Goal: Task Accomplishment & Management: Use online tool/utility

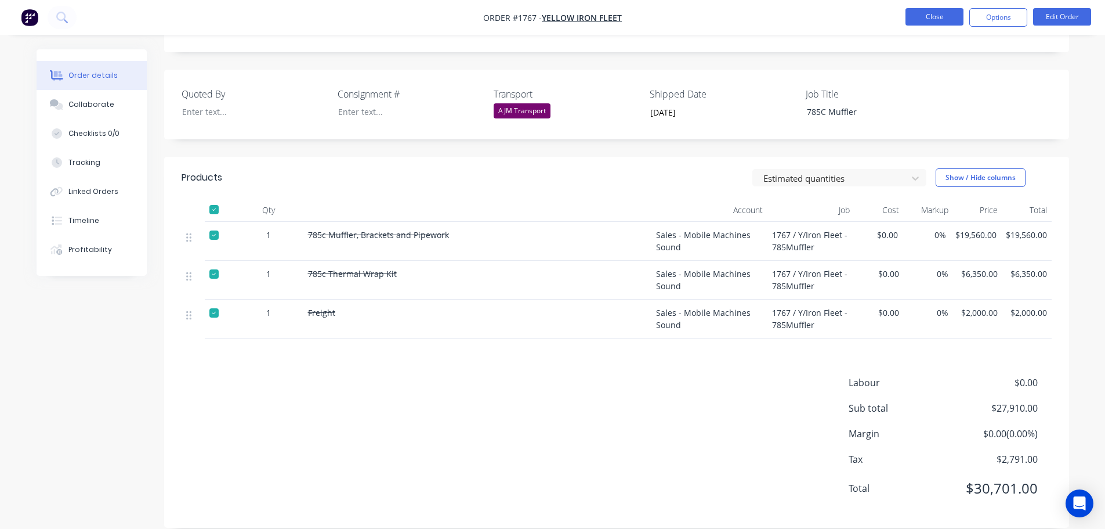
scroll to position [269, 0]
click at [927, 20] on button "Close" at bounding box center [935, 16] width 58 height 17
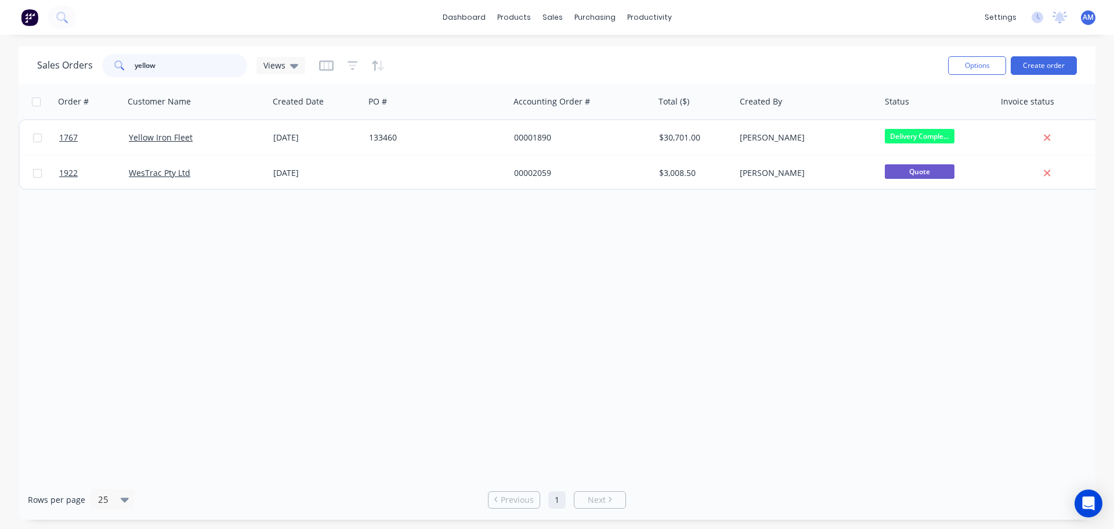
drag, startPoint x: 168, startPoint y: 61, endPoint x: 122, endPoint y: 63, distance: 45.8
click at [122, 63] on div "yellow" at bounding box center [174, 65] width 145 height 23
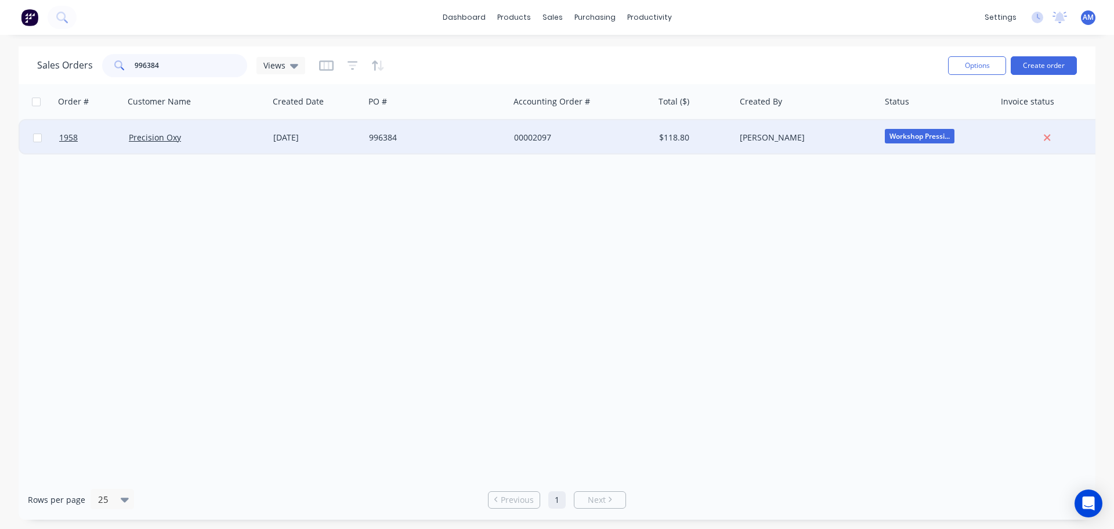
type input "996384"
click at [398, 133] on div "996384" at bounding box center [433, 138] width 129 height 12
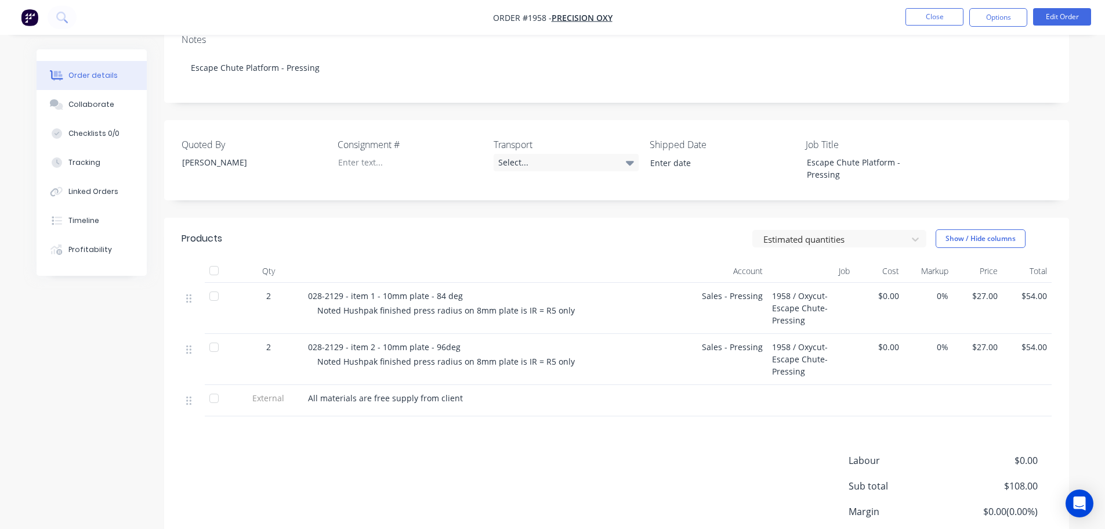
scroll to position [232, 0]
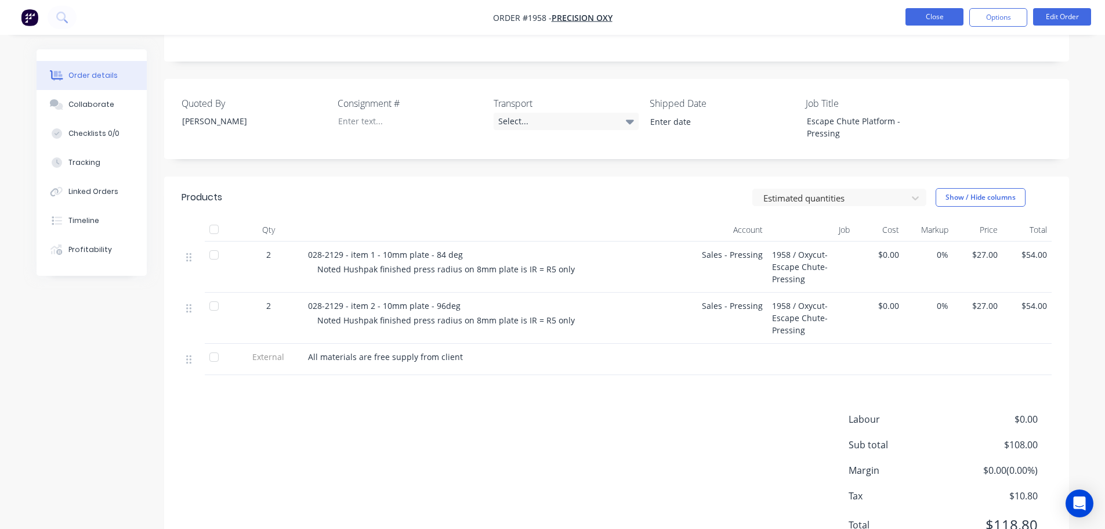
click at [943, 13] on button "Close" at bounding box center [935, 16] width 58 height 17
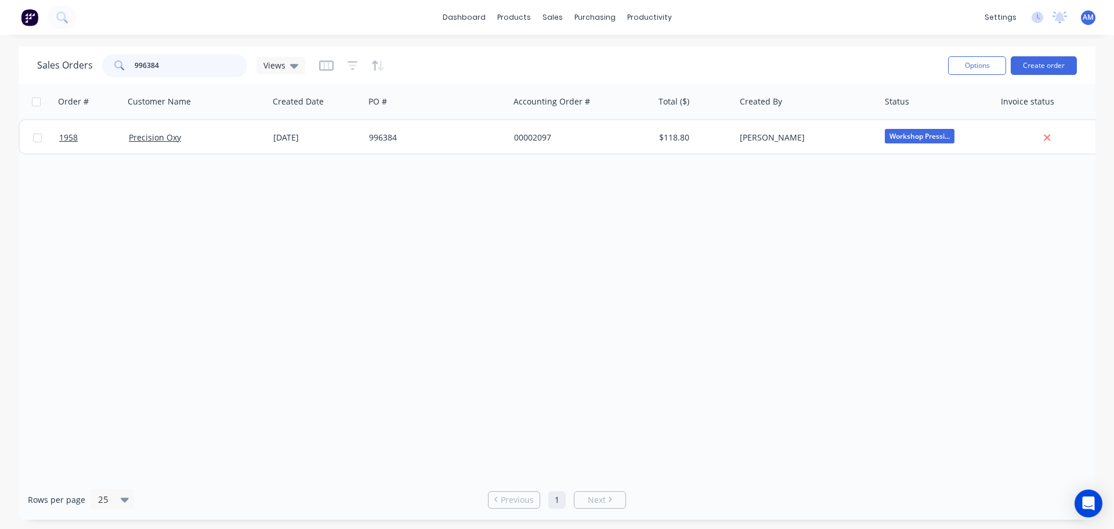
drag, startPoint x: 164, startPoint y: 63, endPoint x: 118, endPoint y: 61, distance: 45.9
click at [118, 61] on div "996384" at bounding box center [174, 65] width 145 height 23
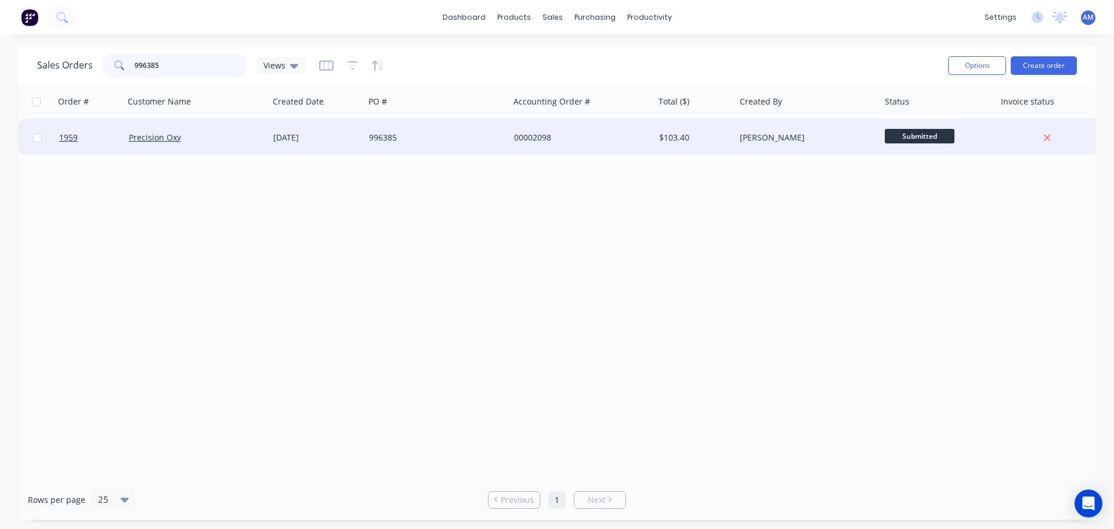
type input "996385"
click at [356, 139] on div "[DATE]" at bounding box center [316, 138] width 86 height 12
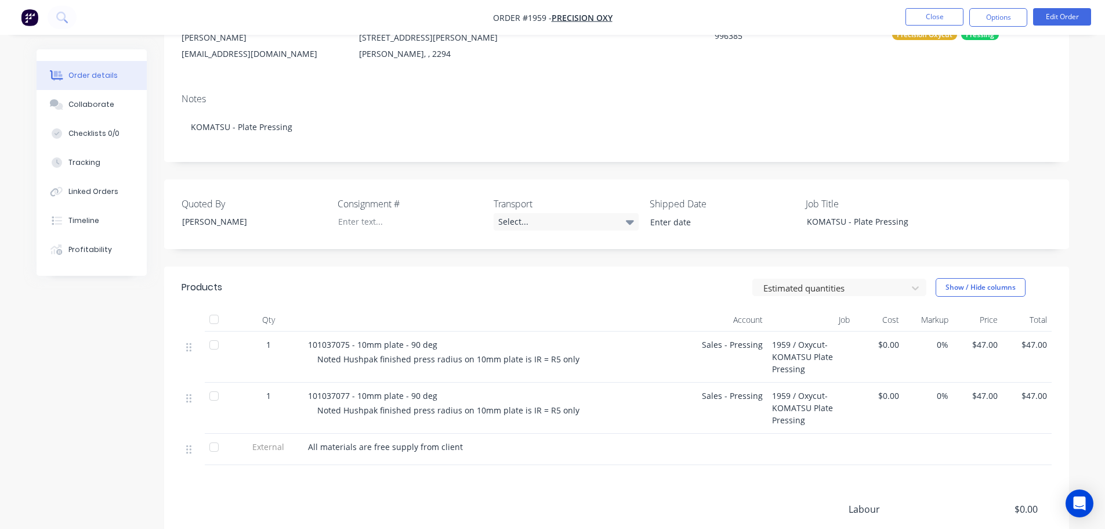
scroll to position [116, 0]
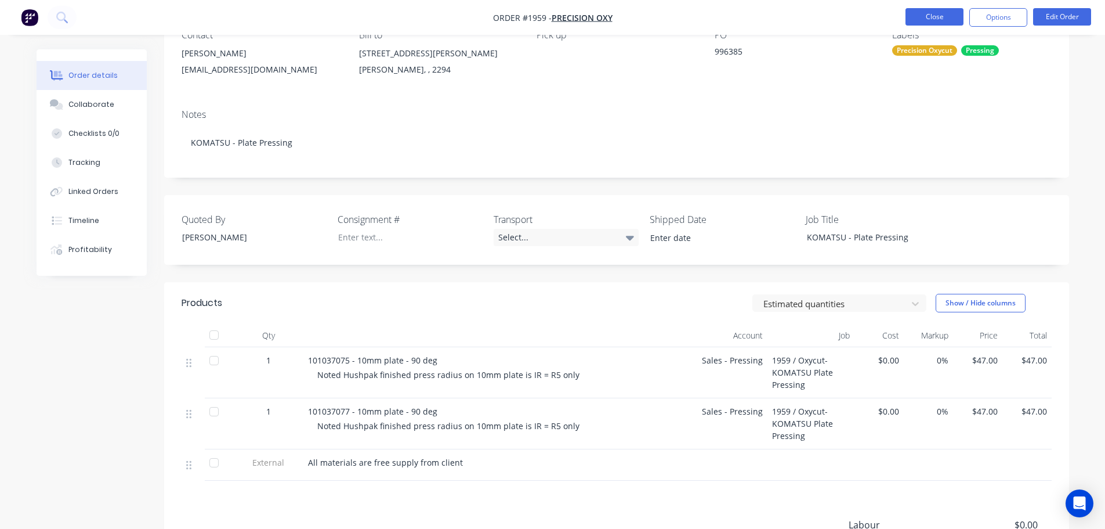
click at [935, 23] on button "Close" at bounding box center [935, 16] width 58 height 17
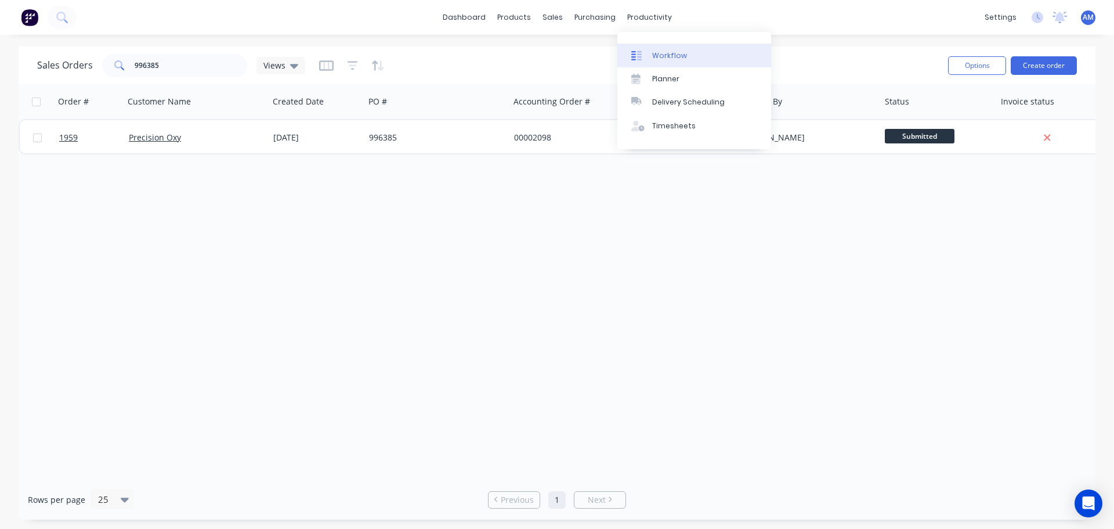
click at [669, 51] on div "Workflow" at bounding box center [669, 55] width 35 height 10
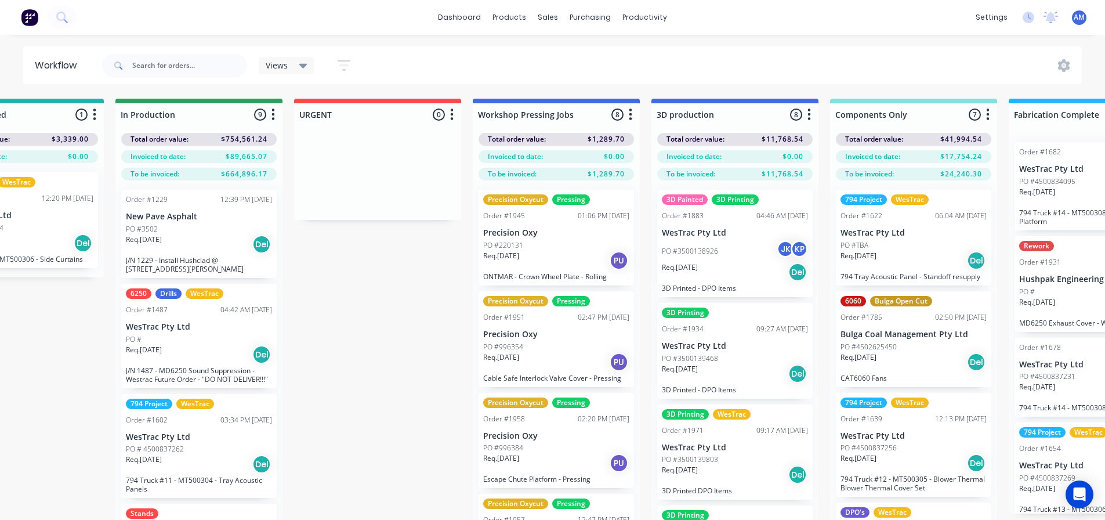
scroll to position [0, 841]
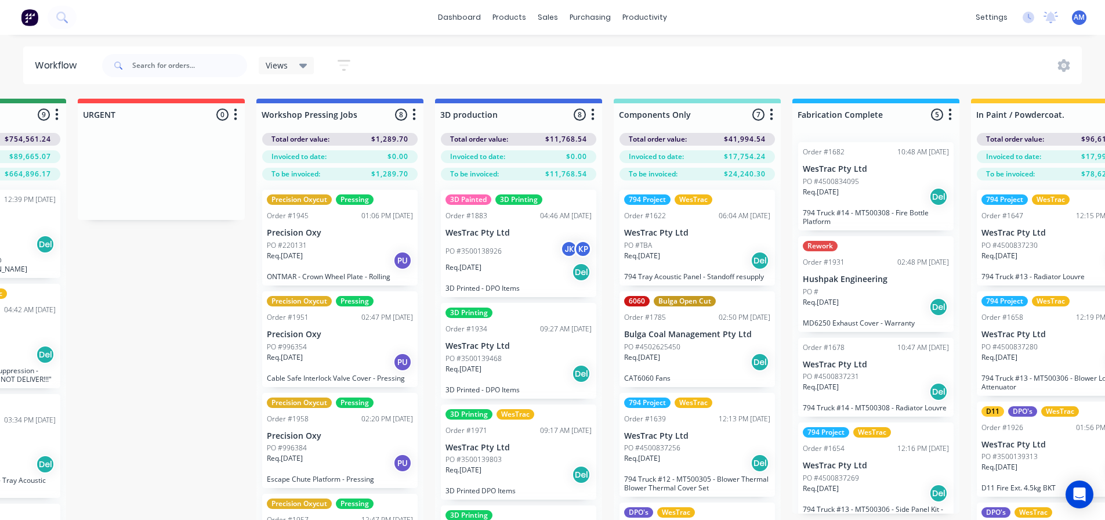
click at [333, 248] on div "PO #220131" at bounding box center [340, 245] width 146 height 10
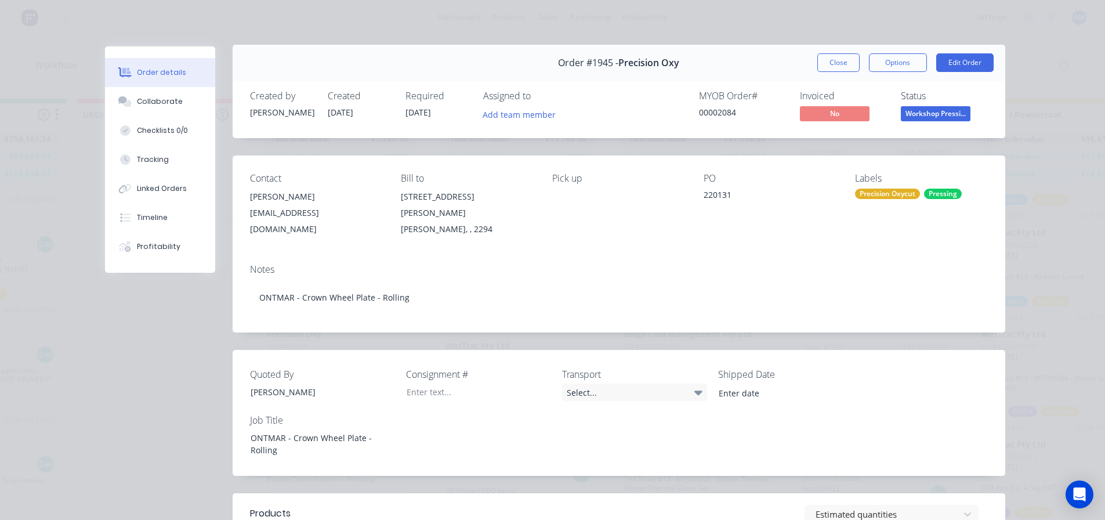
scroll to position [0, 0]
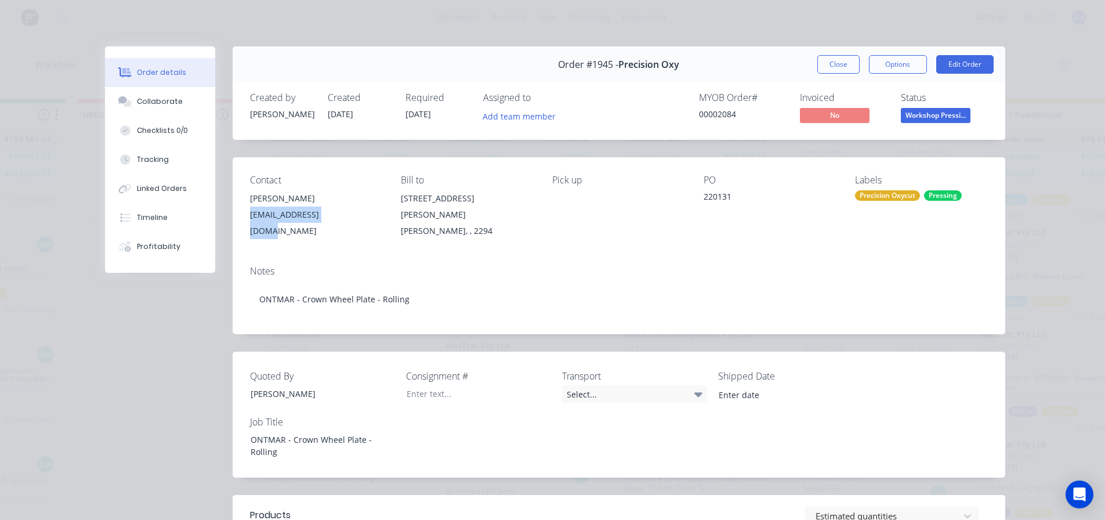
drag, startPoint x: 336, startPoint y: 215, endPoint x: 245, endPoint y: 212, distance: 91.1
click at [245, 212] on div "Contact [PERSON_NAME] [PERSON_NAME][EMAIL_ADDRESS][DOMAIN_NAME] Bill to [STREET…" at bounding box center [619, 206] width 773 height 99
copy div "[EMAIL_ADDRESS][DOMAIN_NAME]"
click at [831, 64] on button "Close" at bounding box center [838, 64] width 42 height 19
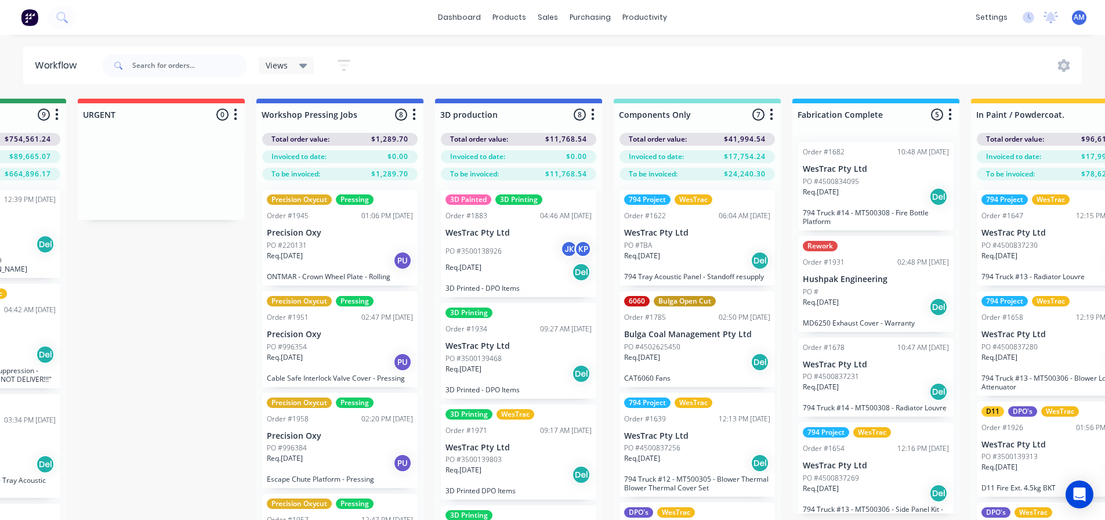
click at [349, 361] on div "Req. [DATE] PU" at bounding box center [340, 362] width 146 height 20
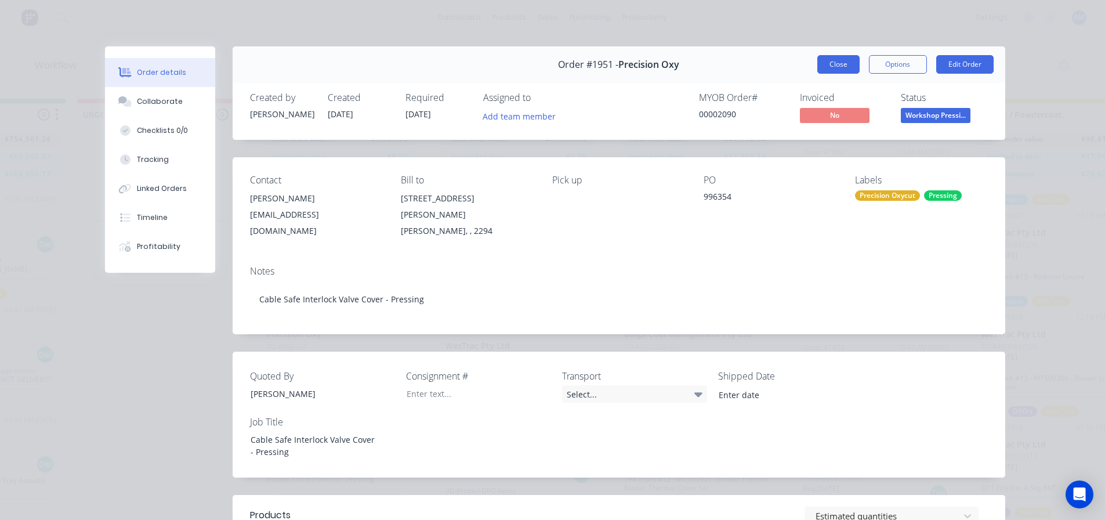
click at [826, 63] on button "Close" at bounding box center [838, 64] width 42 height 19
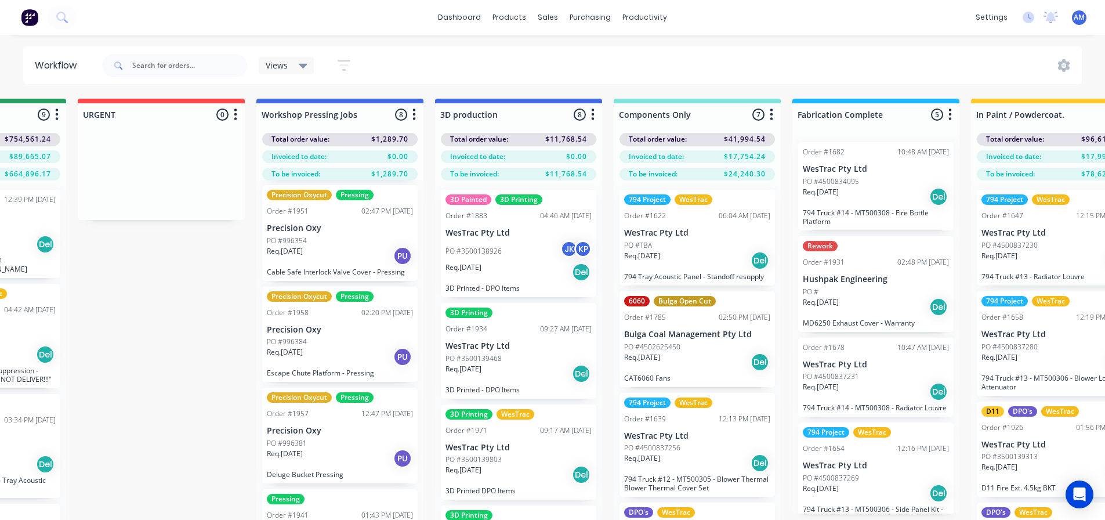
scroll to position [116, 0]
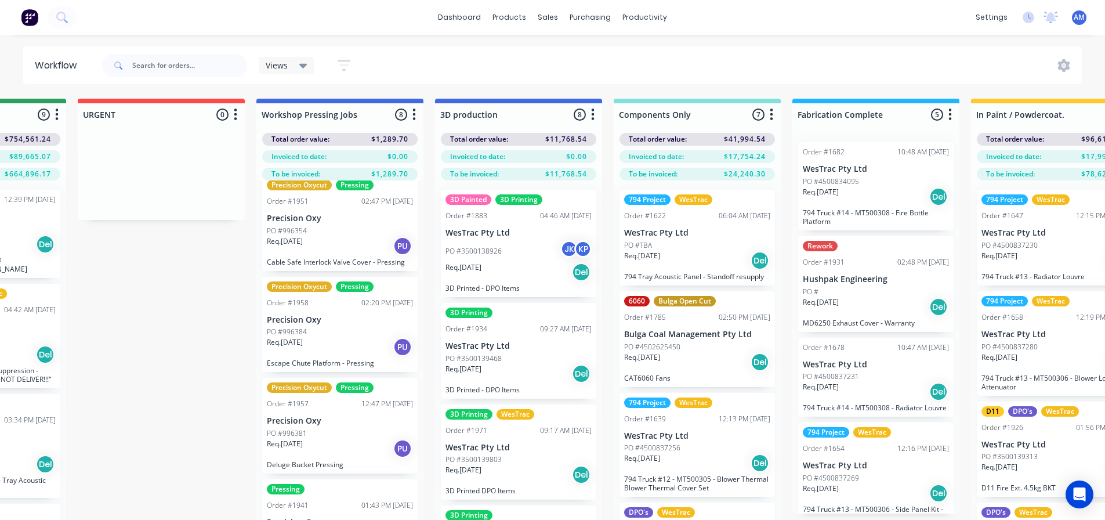
click at [350, 330] on div "PO #996384" at bounding box center [340, 332] width 146 height 10
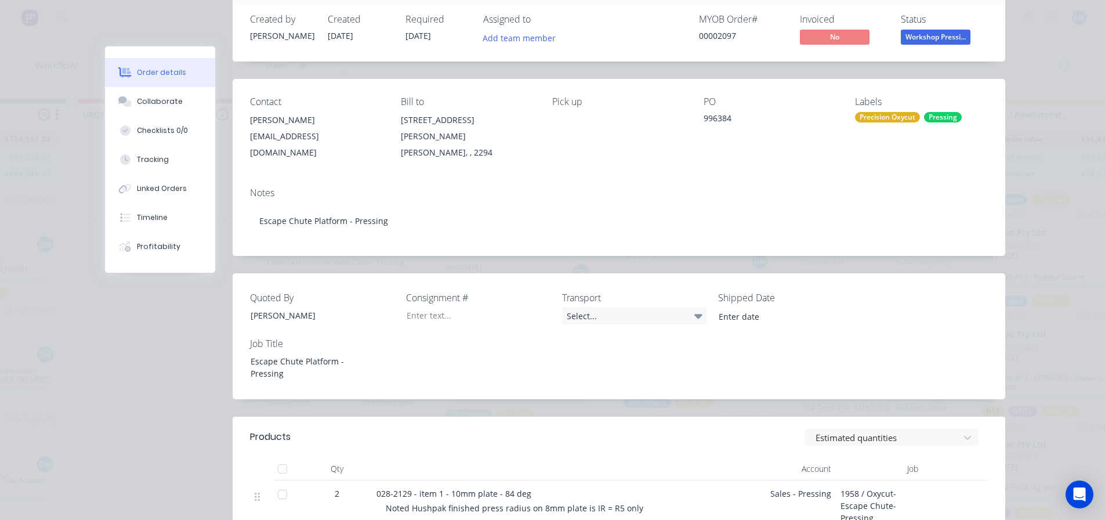
scroll to position [0, 0]
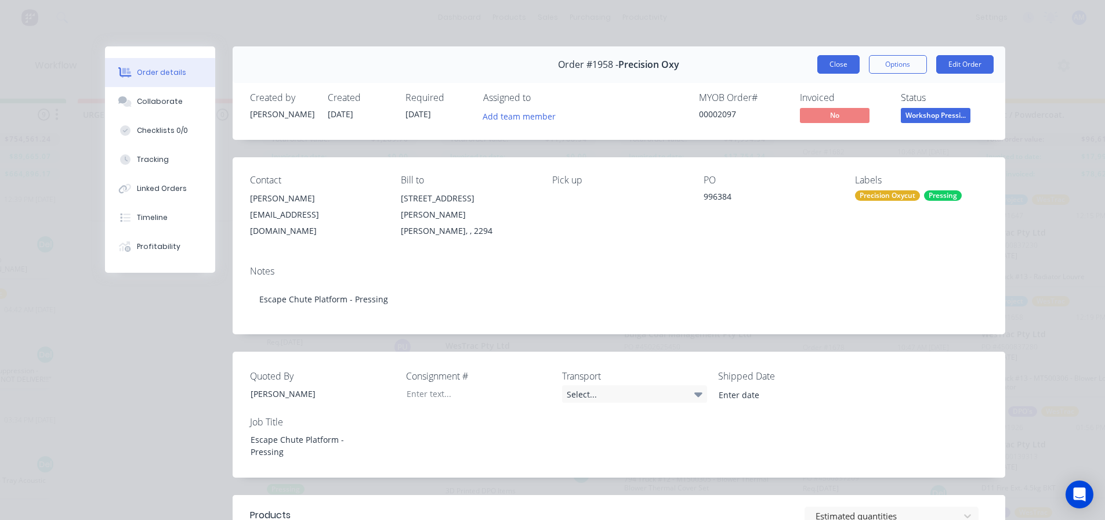
click at [833, 66] on button "Close" at bounding box center [838, 64] width 42 height 19
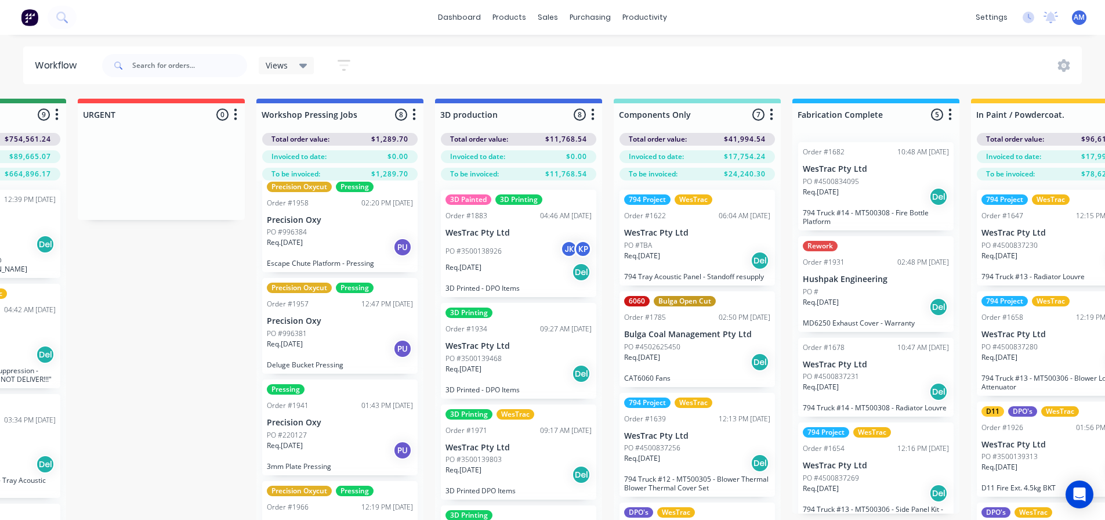
scroll to position [232, 0]
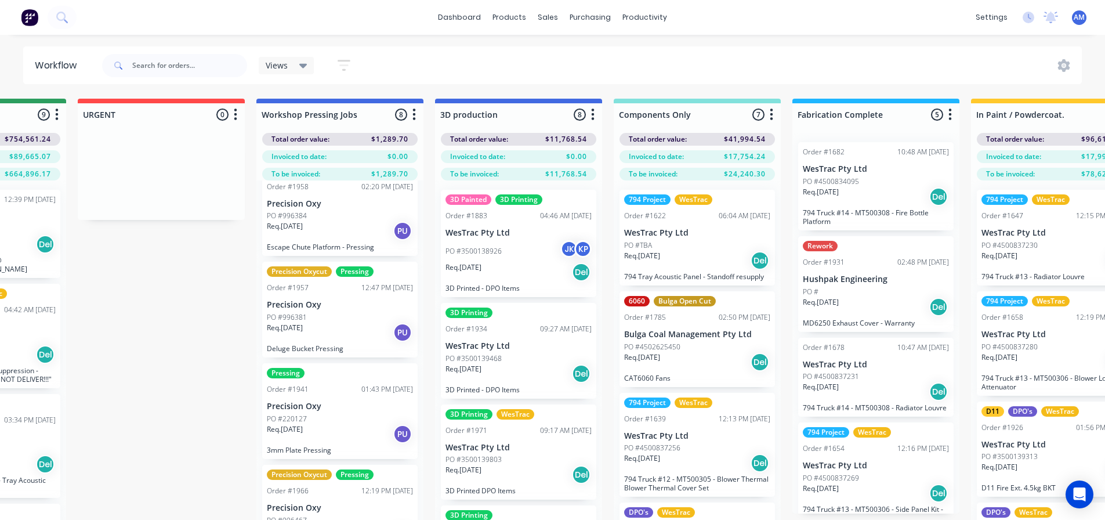
click at [318, 422] on div "PO #220127" at bounding box center [340, 419] width 146 height 10
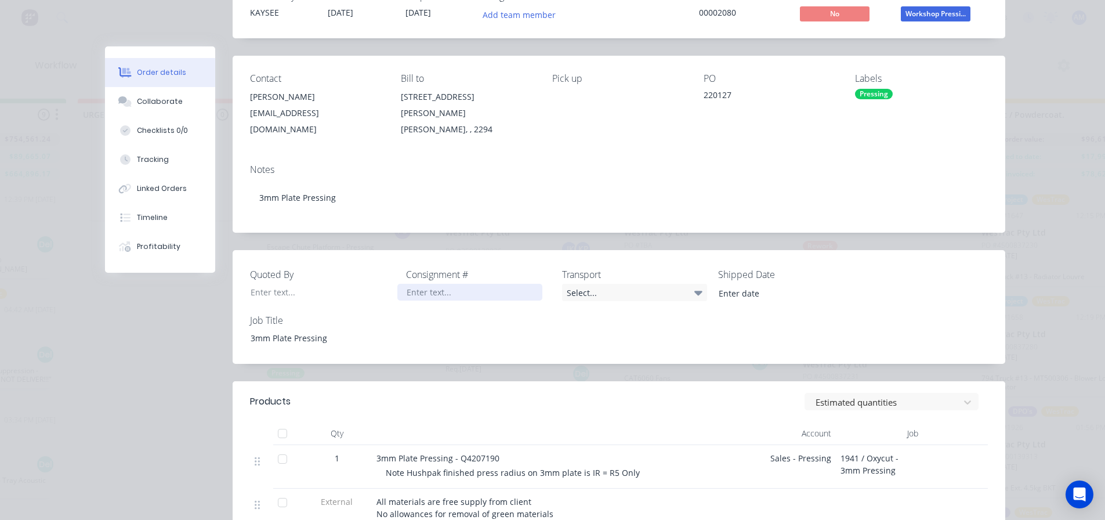
scroll to position [0, 0]
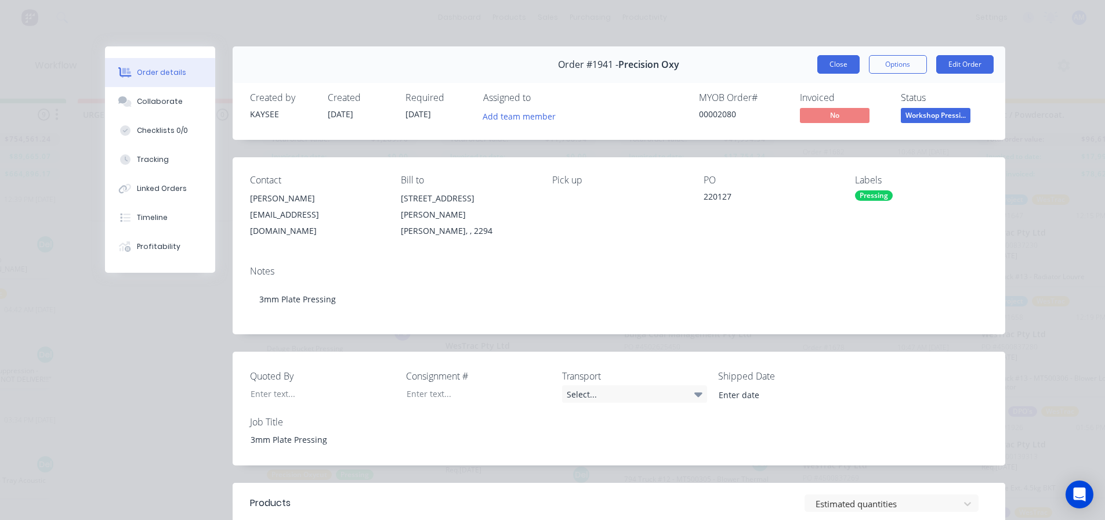
click at [837, 66] on button "Close" at bounding box center [838, 64] width 42 height 19
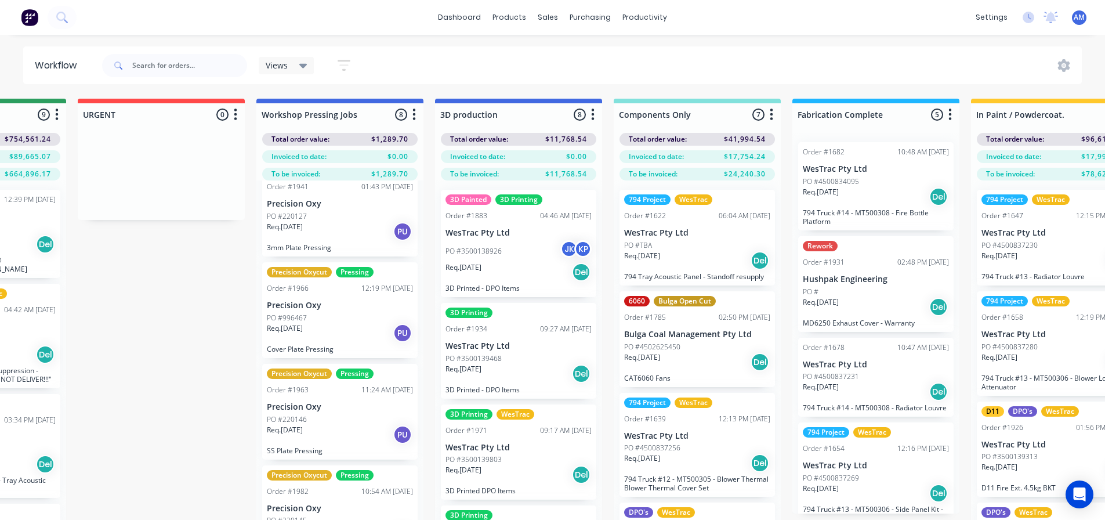
scroll to position [50, 841]
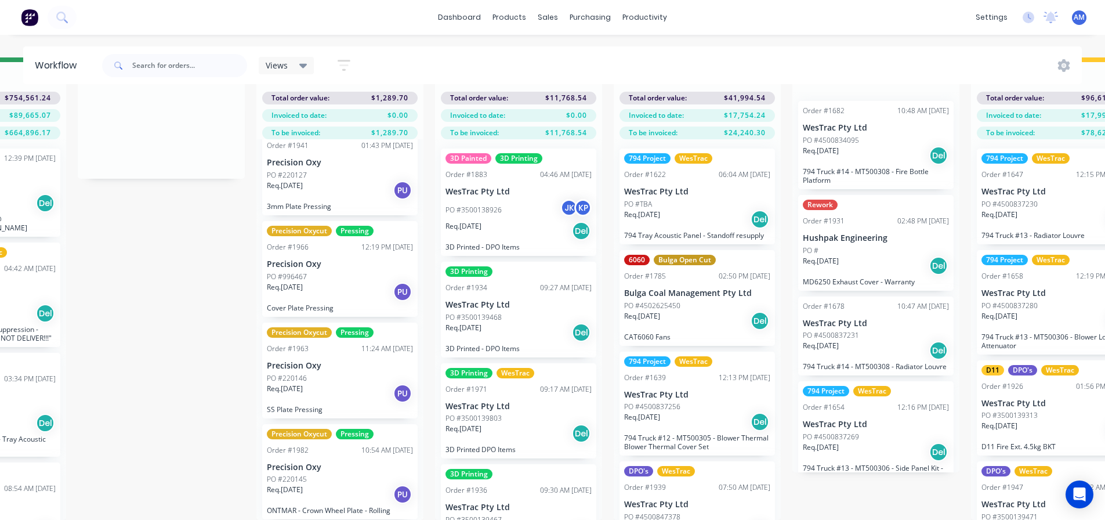
click at [303, 484] on p "Req. [DATE]" at bounding box center [285, 489] width 36 height 10
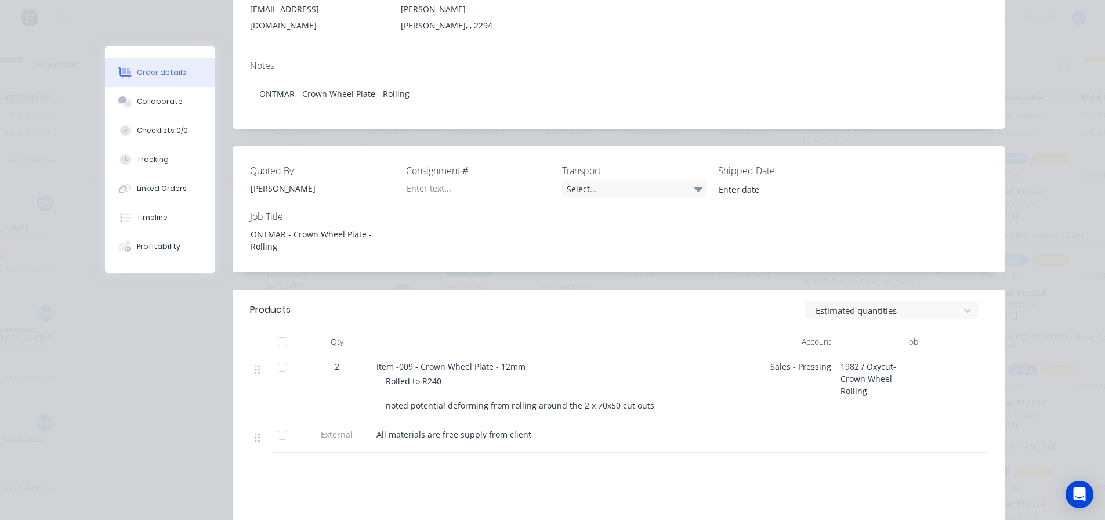
scroll to position [0, 0]
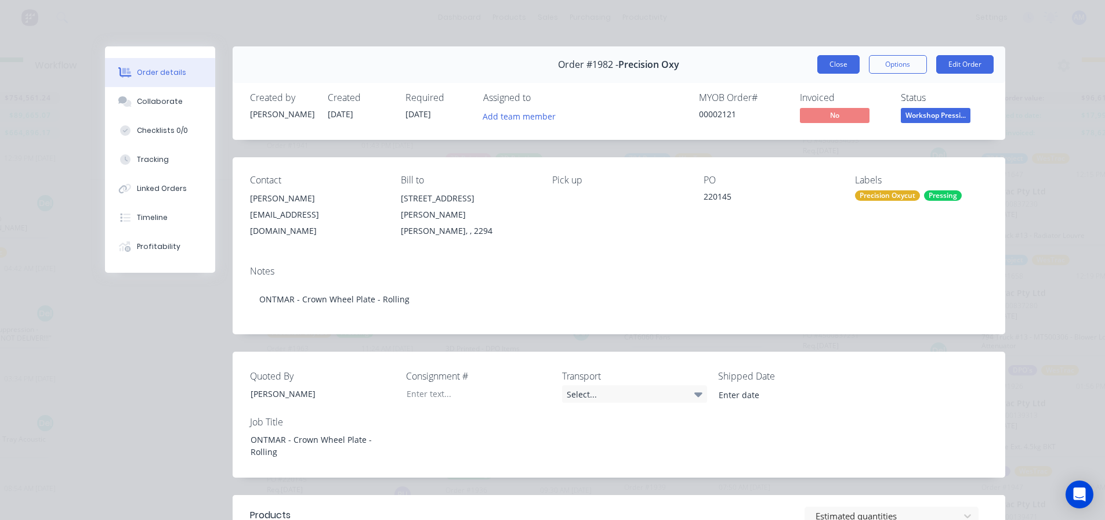
click at [834, 64] on button "Close" at bounding box center [838, 64] width 42 height 19
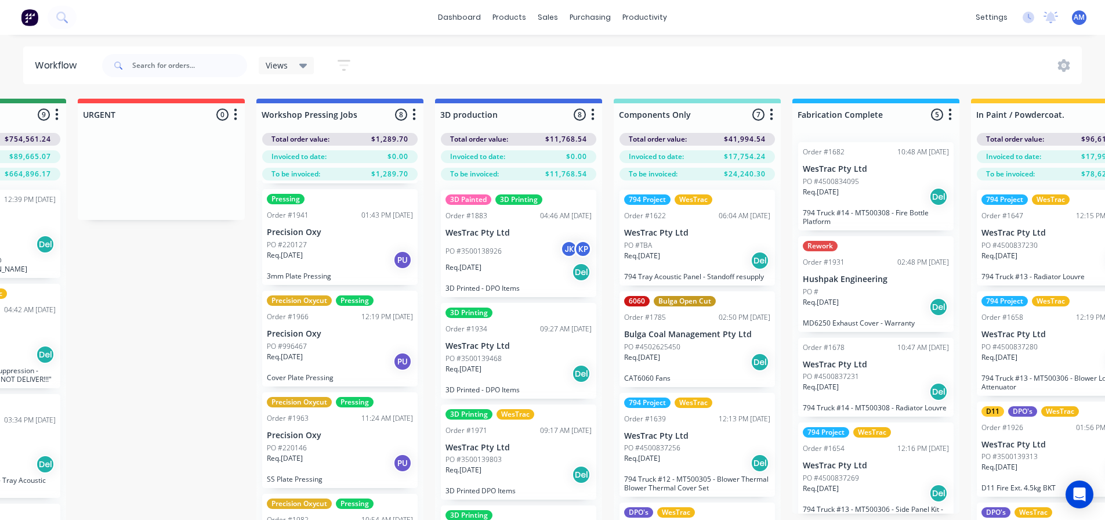
scroll to position [435, 0]
